Goal: Find specific page/section: Find specific page/section

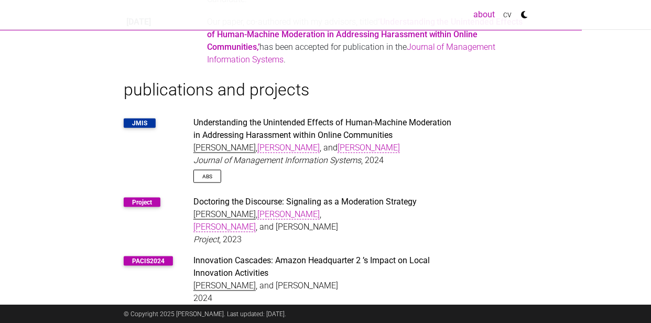
scroll to position [503, 0]
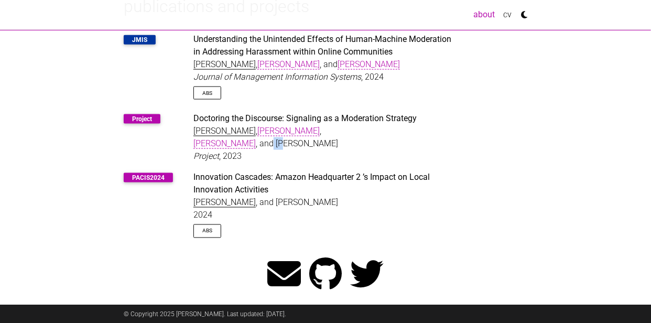
drag, startPoint x: 354, startPoint y: 134, endPoint x: 364, endPoint y: 133, distance: 10.0
click at [364, 133] on div "[PERSON_NAME] , [PERSON_NAME] , [PERSON_NAME] , and [PERSON_NAME]" at bounding box center [325, 137] width 264 height 25
click at [367, 150] on div "Project , 2023" at bounding box center [325, 156] width 264 height 13
drag, startPoint x: 403, startPoint y: 132, endPoint x: 358, endPoint y: 133, distance: 45.6
click at [358, 133] on div "[PERSON_NAME] , [PERSON_NAME] , [PERSON_NAME] , and [PERSON_NAME]" at bounding box center [325, 137] width 264 height 25
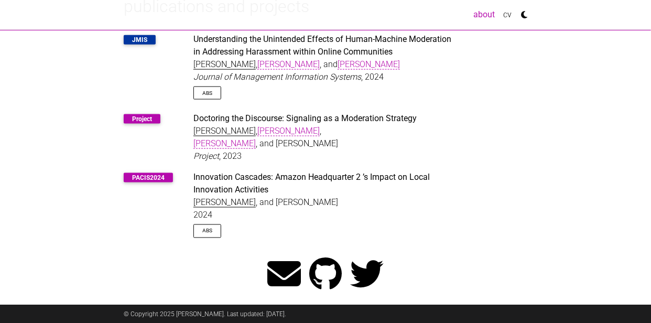
click at [434, 171] on div "Innovation Cascades: Amazon Headquarter 2 ’s Impact on Local Innovation Activit…" at bounding box center [325, 183] width 264 height 25
drag, startPoint x: 408, startPoint y: 130, endPoint x: 358, endPoint y: 129, distance: 50.3
click at [358, 129] on div "[PERSON_NAME] , [PERSON_NAME] , [PERSON_NAME] , and [PERSON_NAME]" at bounding box center [325, 137] width 264 height 25
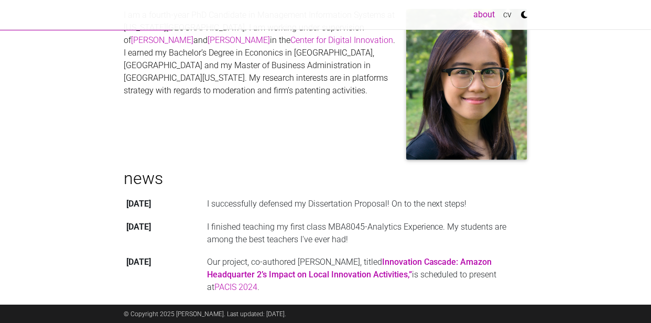
scroll to position [0, 0]
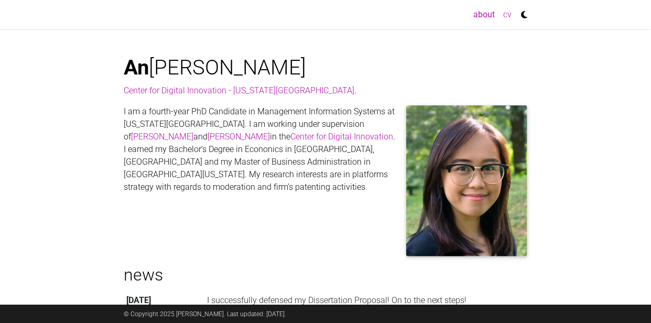
click at [464, 14] on link "cv" at bounding box center [507, 14] width 17 height 21
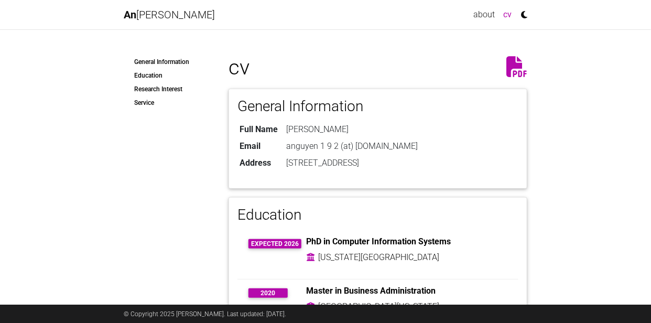
click at [516, 62] on icon at bounding box center [517, 66] width 21 height 21
